Goal: Task Accomplishment & Management: Use online tool/utility

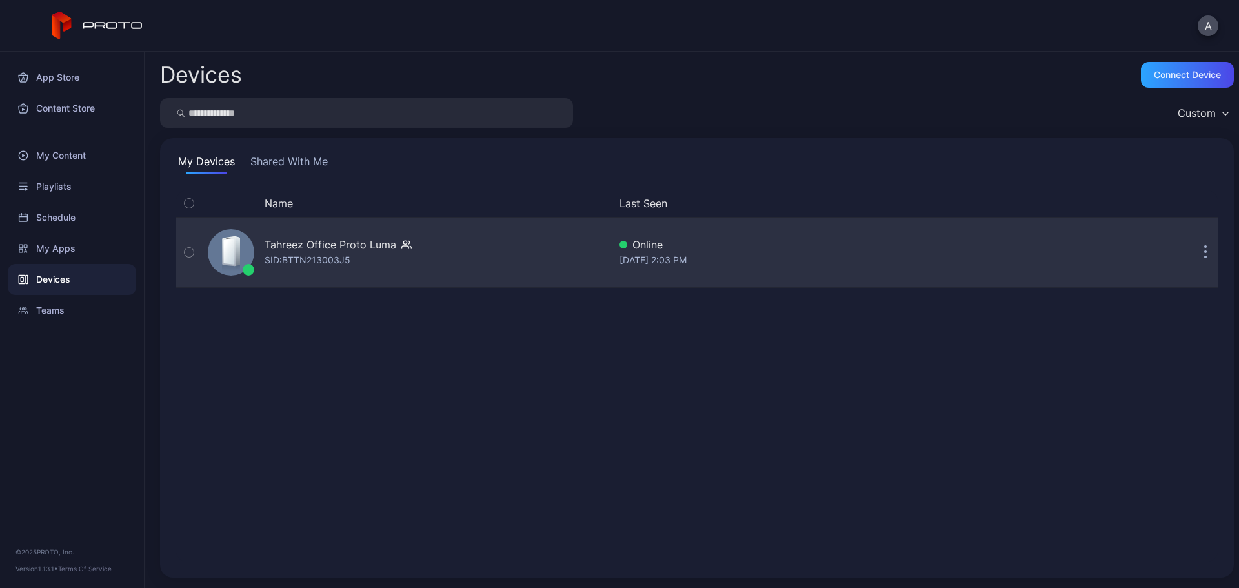
click at [322, 256] on div "SID: BTTN213003J5" at bounding box center [308, 259] width 86 height 15
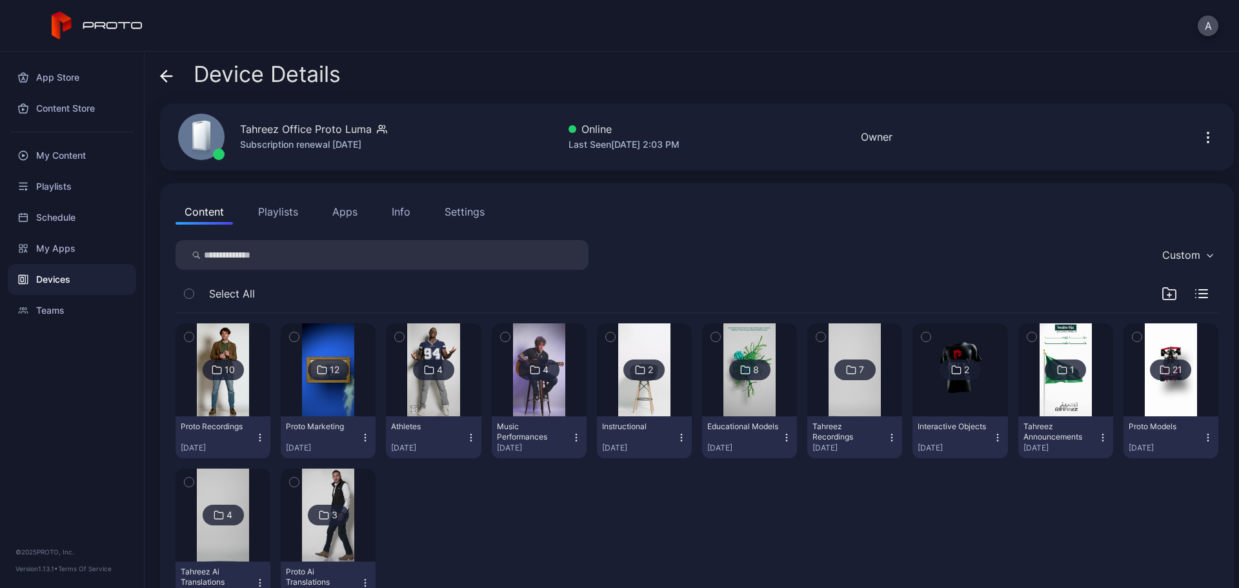
click at [290, 212] on button "Playlists" at bounding box center [278, 212] width 58 height 26
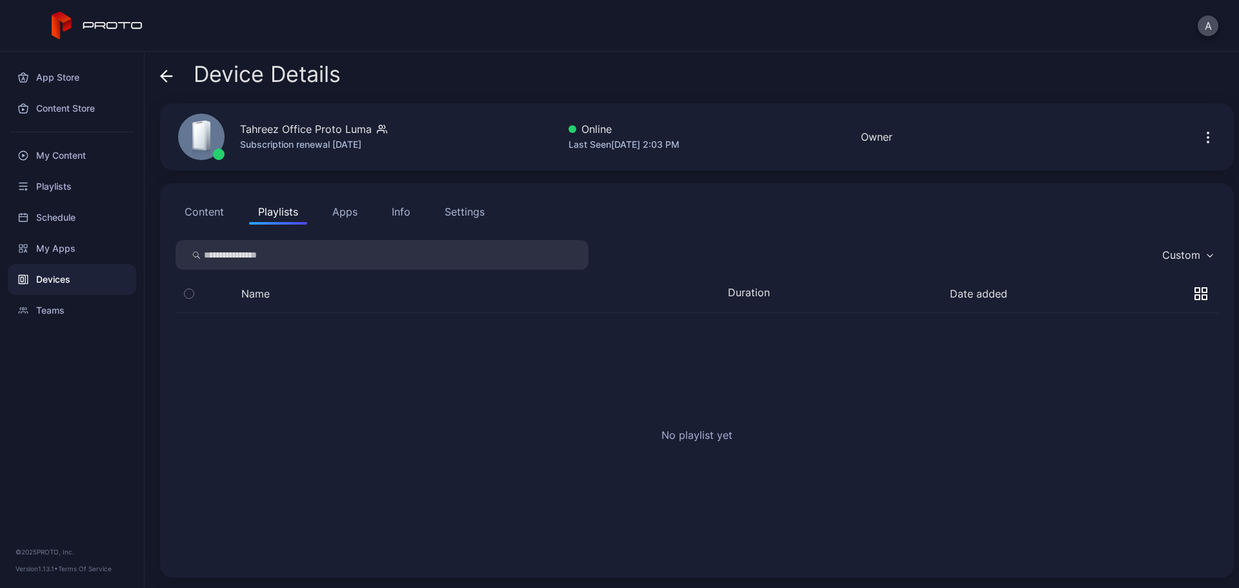
click at [221, 210] on button "Content" at bounding box center [204, 212] width 57 height 26
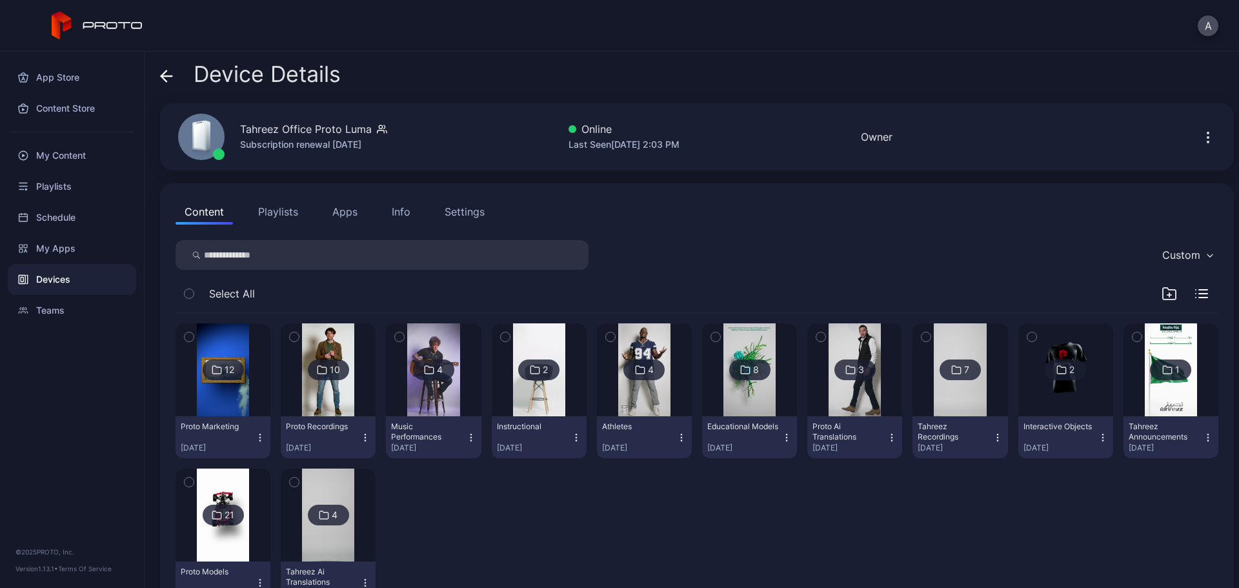
click at [172, 77] on icon at bounding box center [166, 76] width 13 height 13
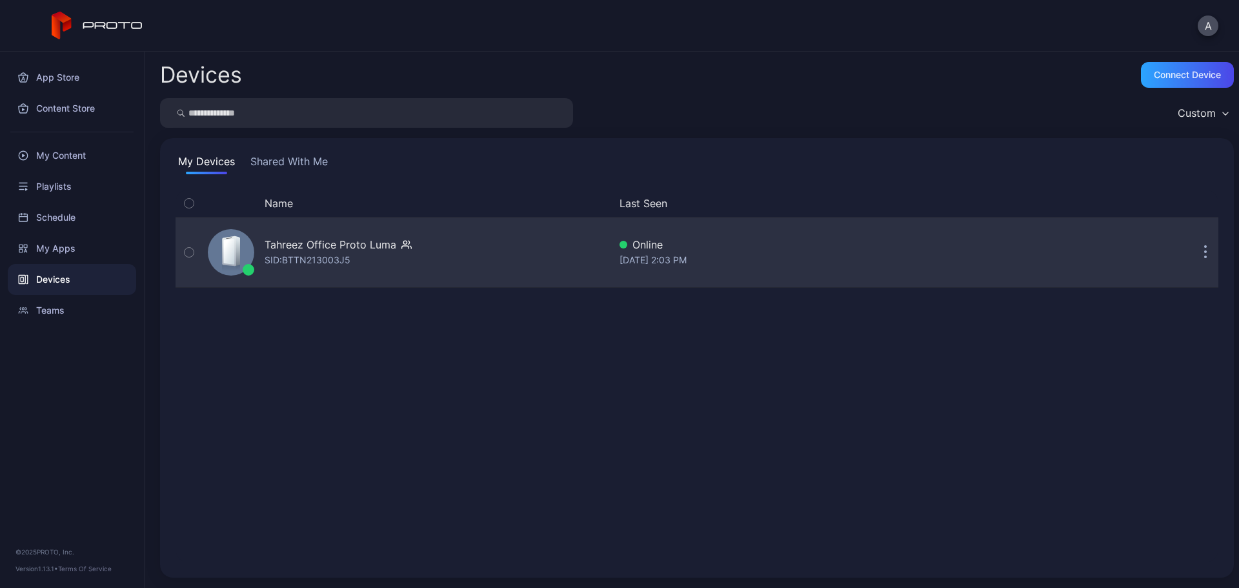
click at [341, 268] on div "Tahreez Office Proto [PERSON_NAME]: BTTN213003J5" at bounding box center [406, 252] width 407 height 65
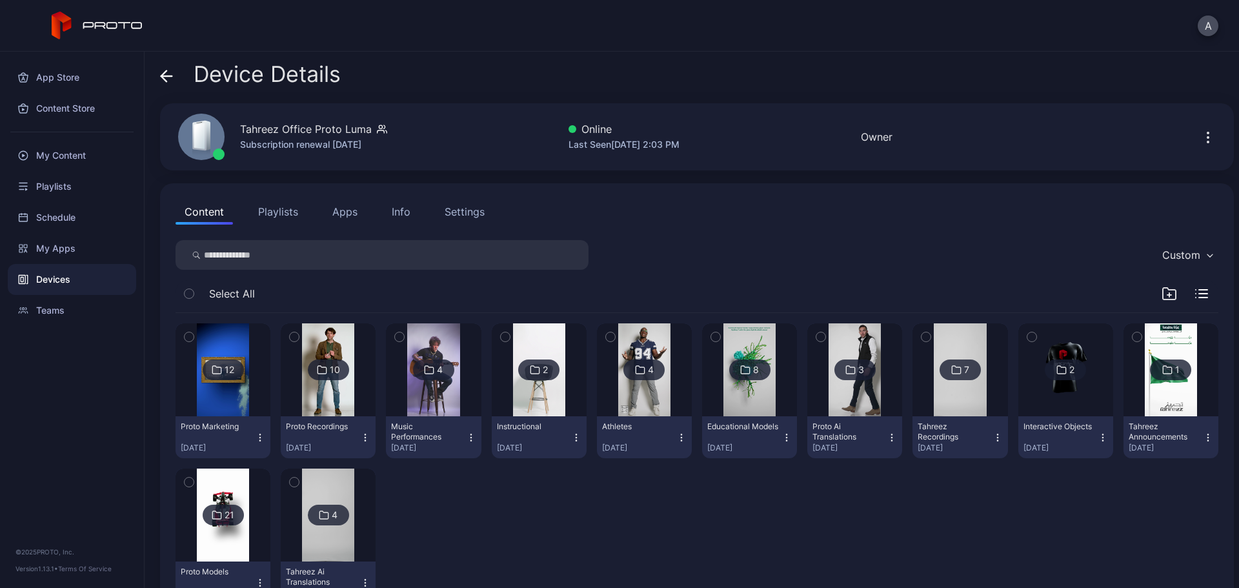
click at [1200, 141] on icon "button" at bounding box center [1207, 137] width 15 height 15
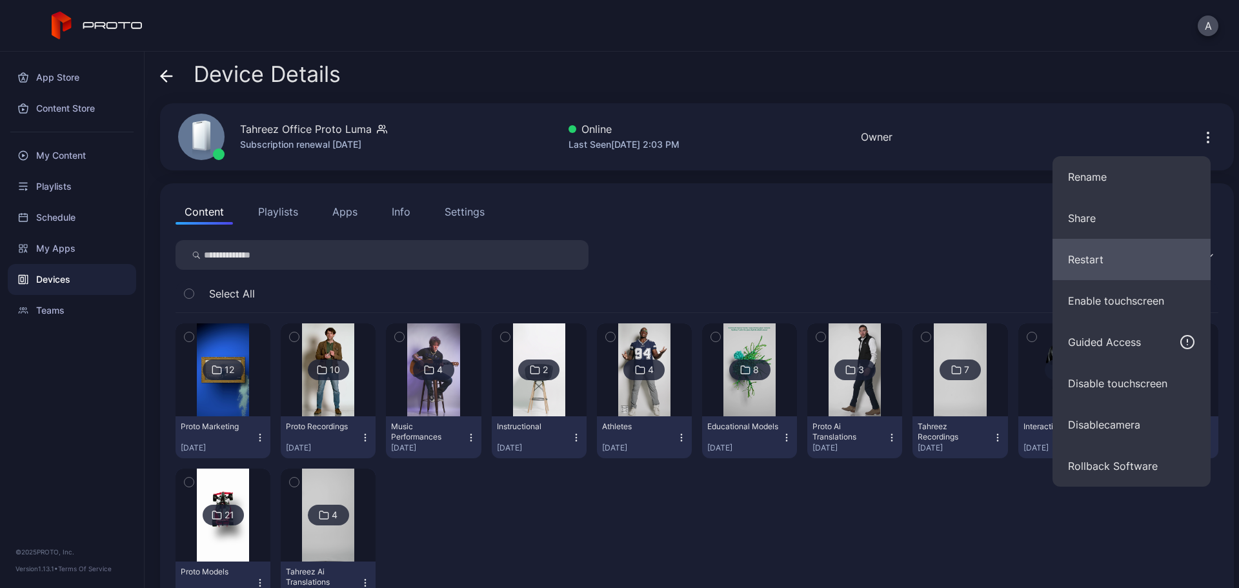
click at [1115, 267] on button "Restart" at bounding box center [1132, 259] width 158 height 41
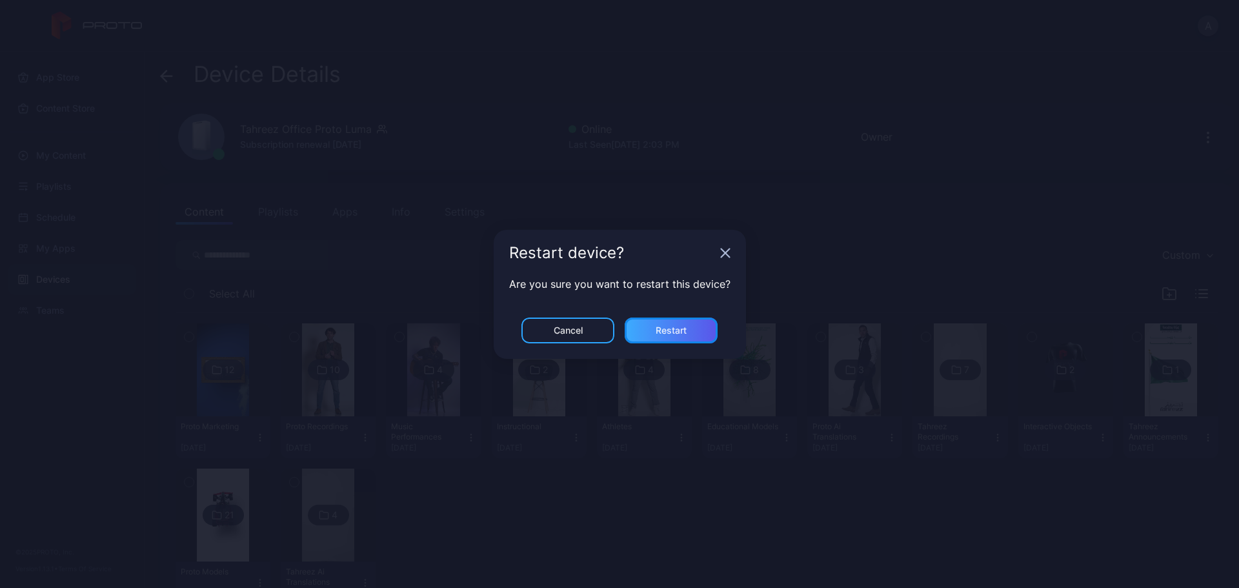
click at [691, 336] on div "Restart" at bounding box center [671, 331] width 93 height 26
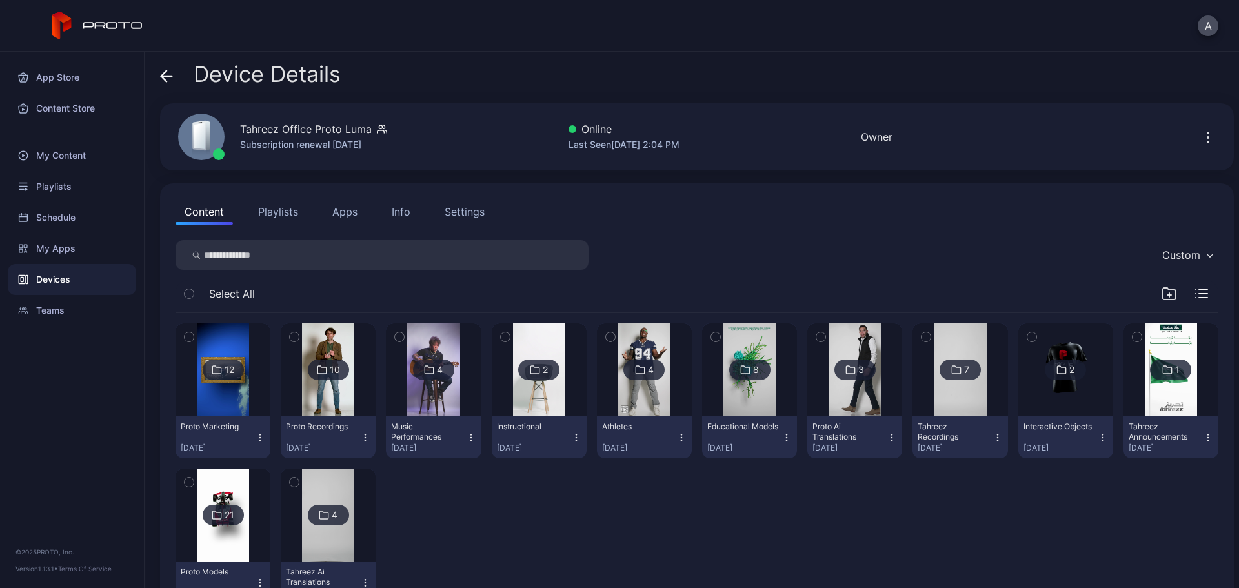
click at [168, 79] on icon at bounding box center [166, 76] width 13 height 13
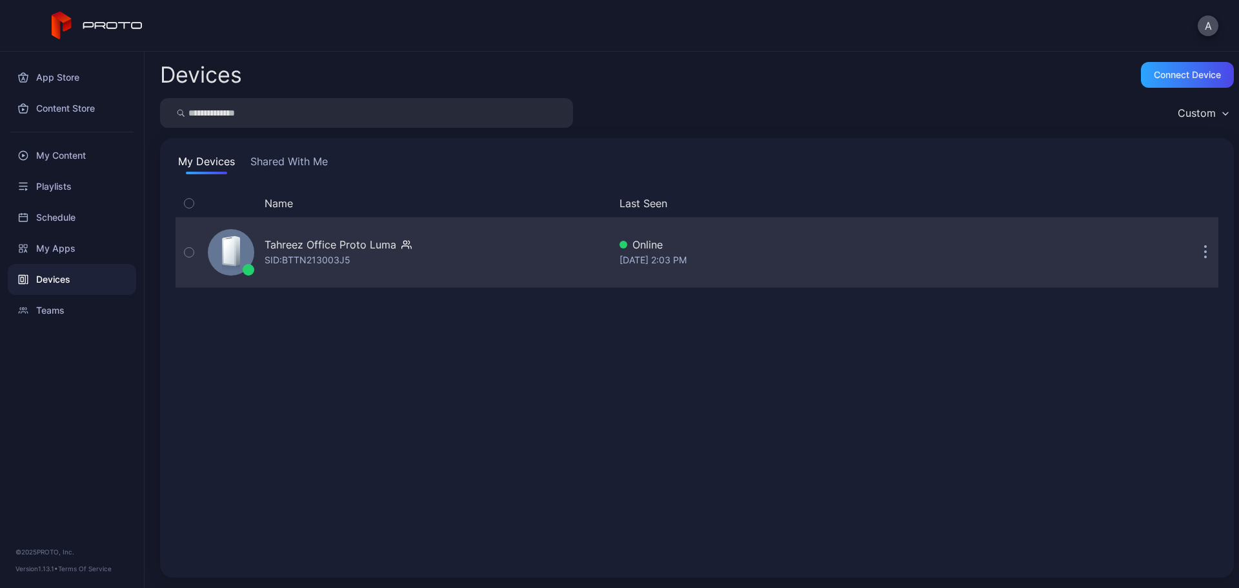
click at [1193, 255] on button "button" at bounding box center [1206, 252] width 26 height 26
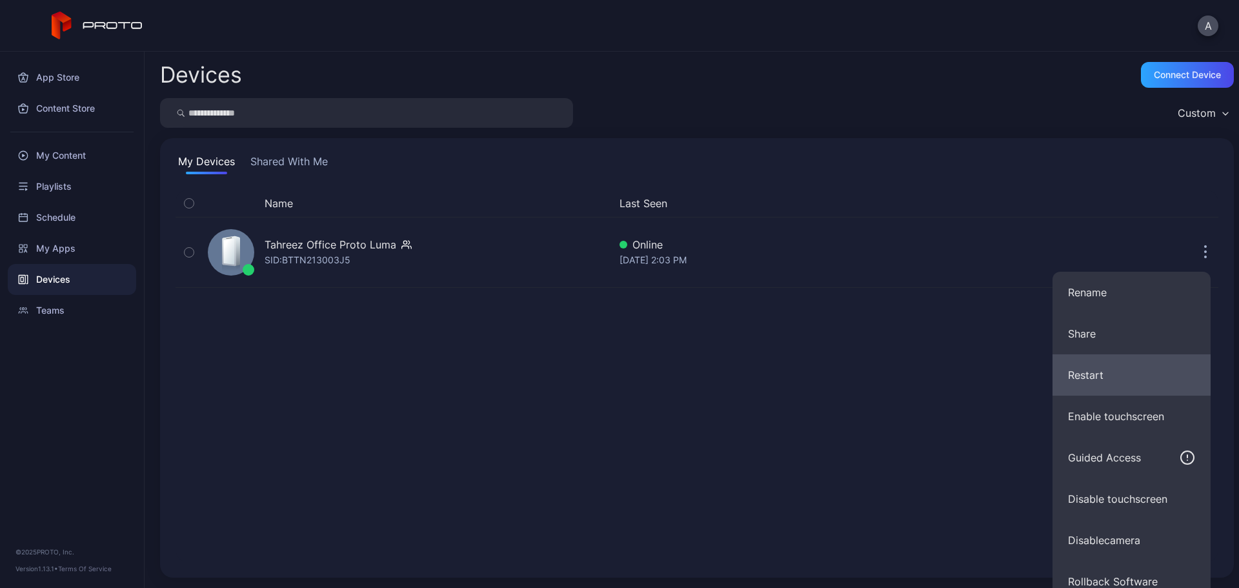
click at [1157, 367] on button "Restart" at bounding box center [1132, 374] width 158 height 41
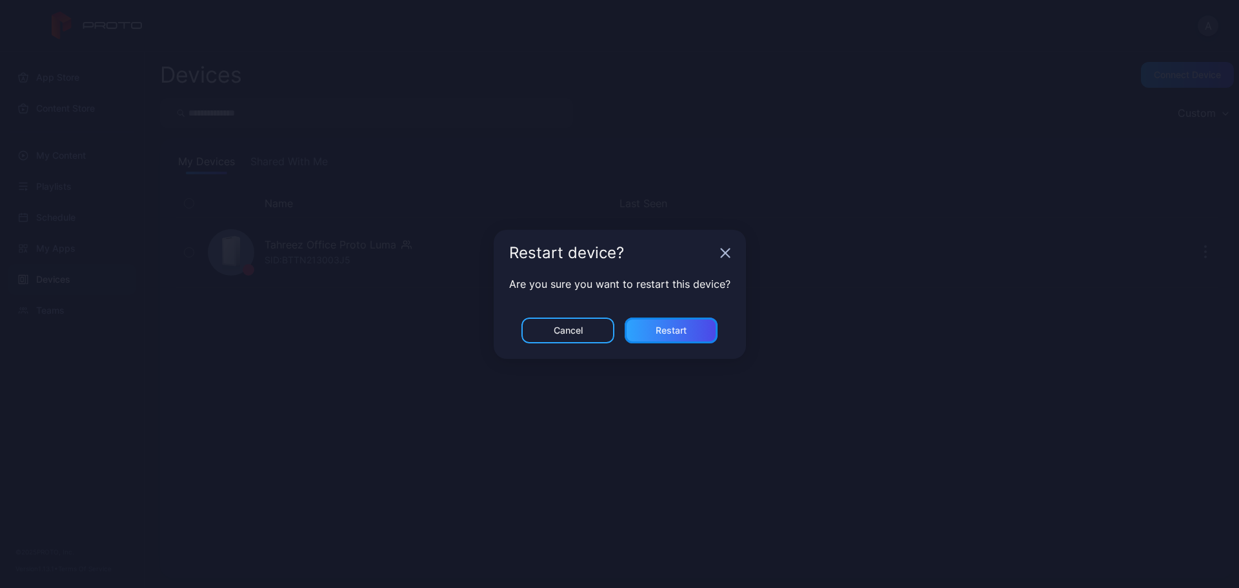
drag, startPoint x: 689, startPoint y: 332, endPoint x: 818, endPoint y: 435, distance: 164.8
click at [818, 435] on div "Restart device? Are you sure you want to restart this device? Cancel Restart" at bounding box center [619, 294] width 1239 height 588
click at [732, 254] on div "Restart device?" at bounding box center [620, 253] width 252 height 46
click at [725, 254] on icon "button" at bounding box center [725, 252] width 8 height 8
